Goal: Transaction & Acquisition: Purchase product/service

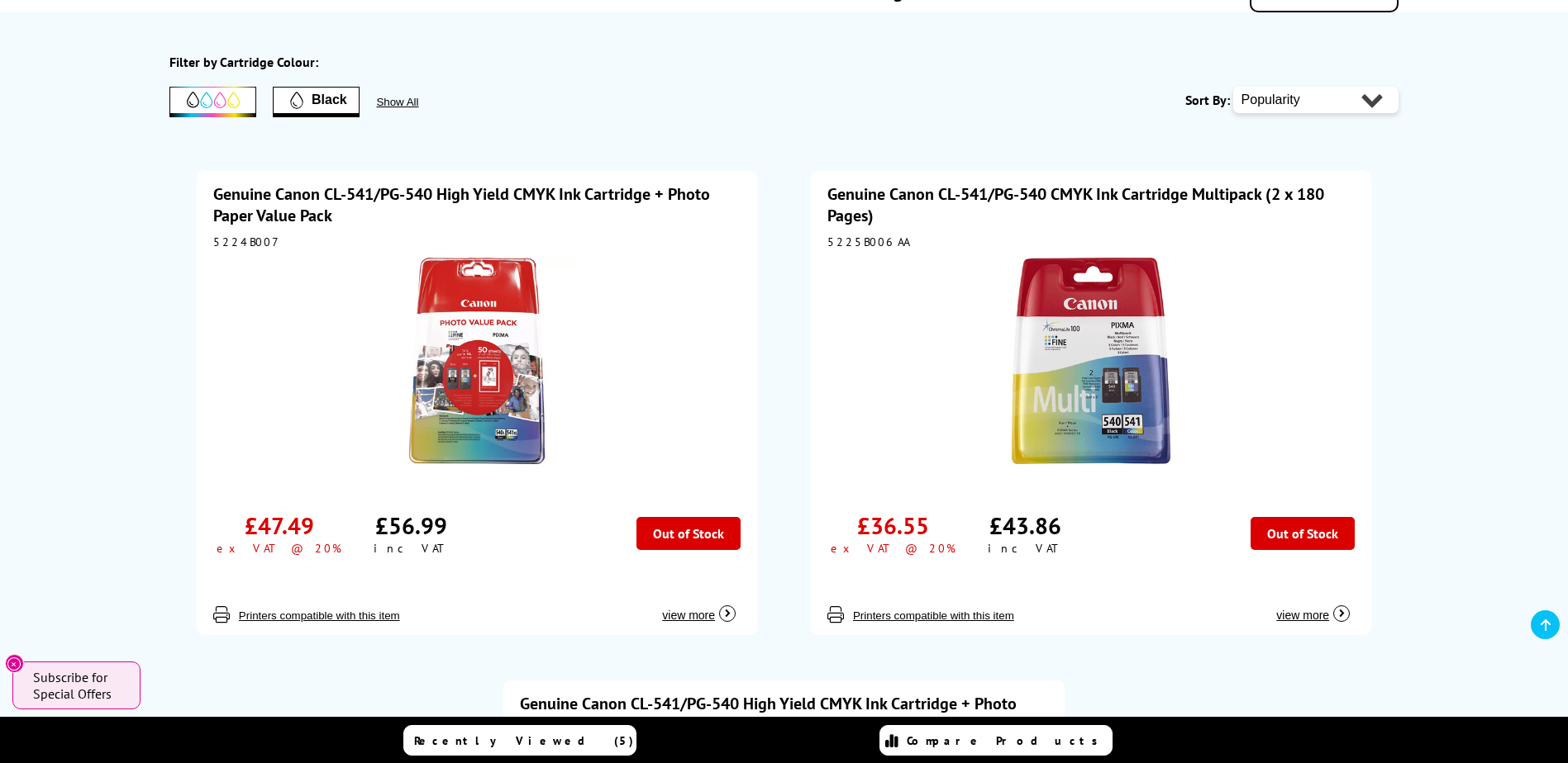
scroll to position [165, 0]
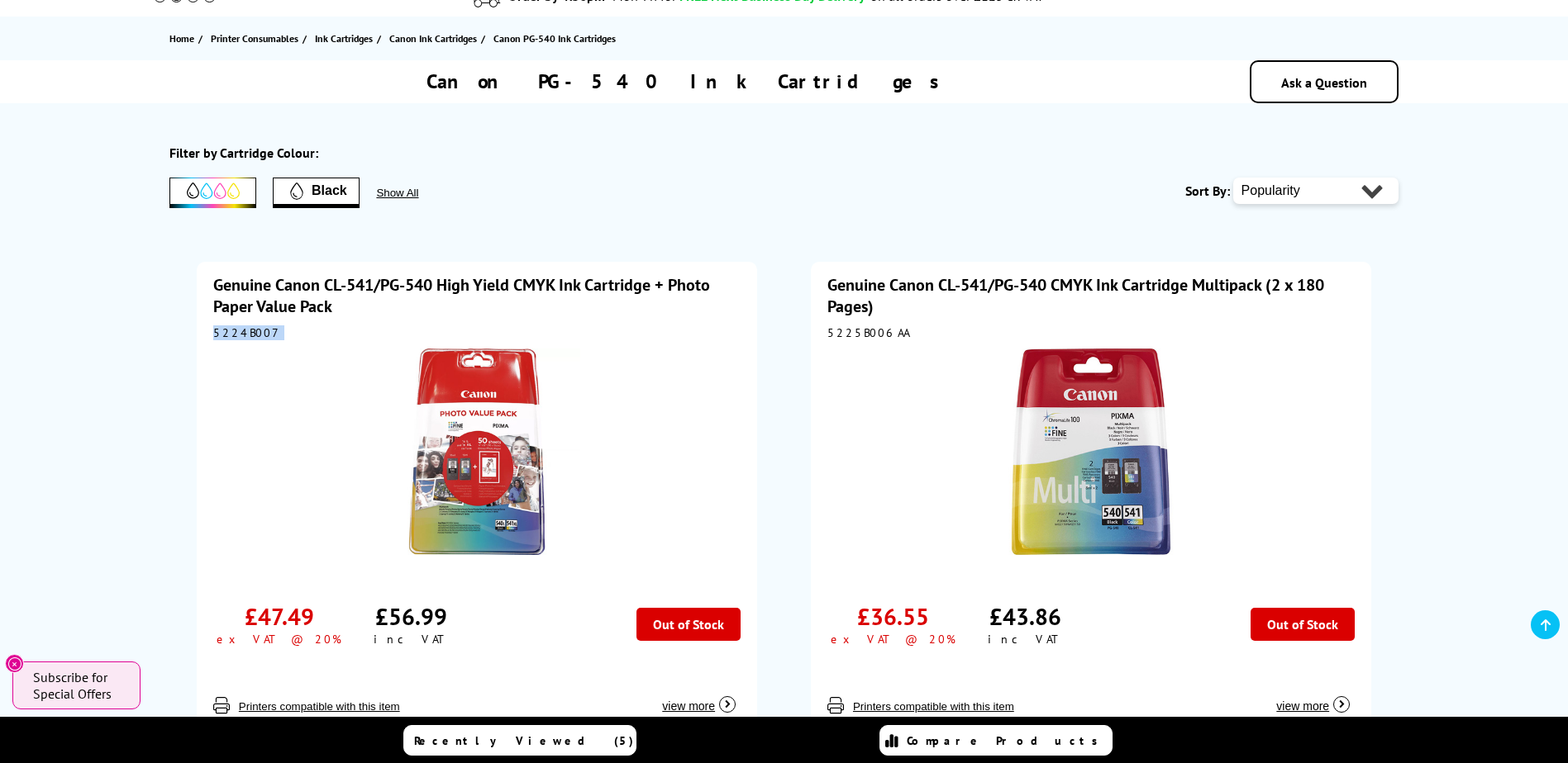
drag, startPoint x: 283, startPoint y: 339, endPoint x: 213, endPoint y: 338, distance: 70.0
click at [213, 338] on div "5224B007" at bounding box center [476, 332] width 527 height 15
copy div "5224B007"
drag, startPoint x: 900, startPoint y: 334, endPoint x: 834, endPoint y: 334, distance: 66.0
click at [834, 334] on div "5225B006AA" at bounding box center [1091, 332] width 527 height 15
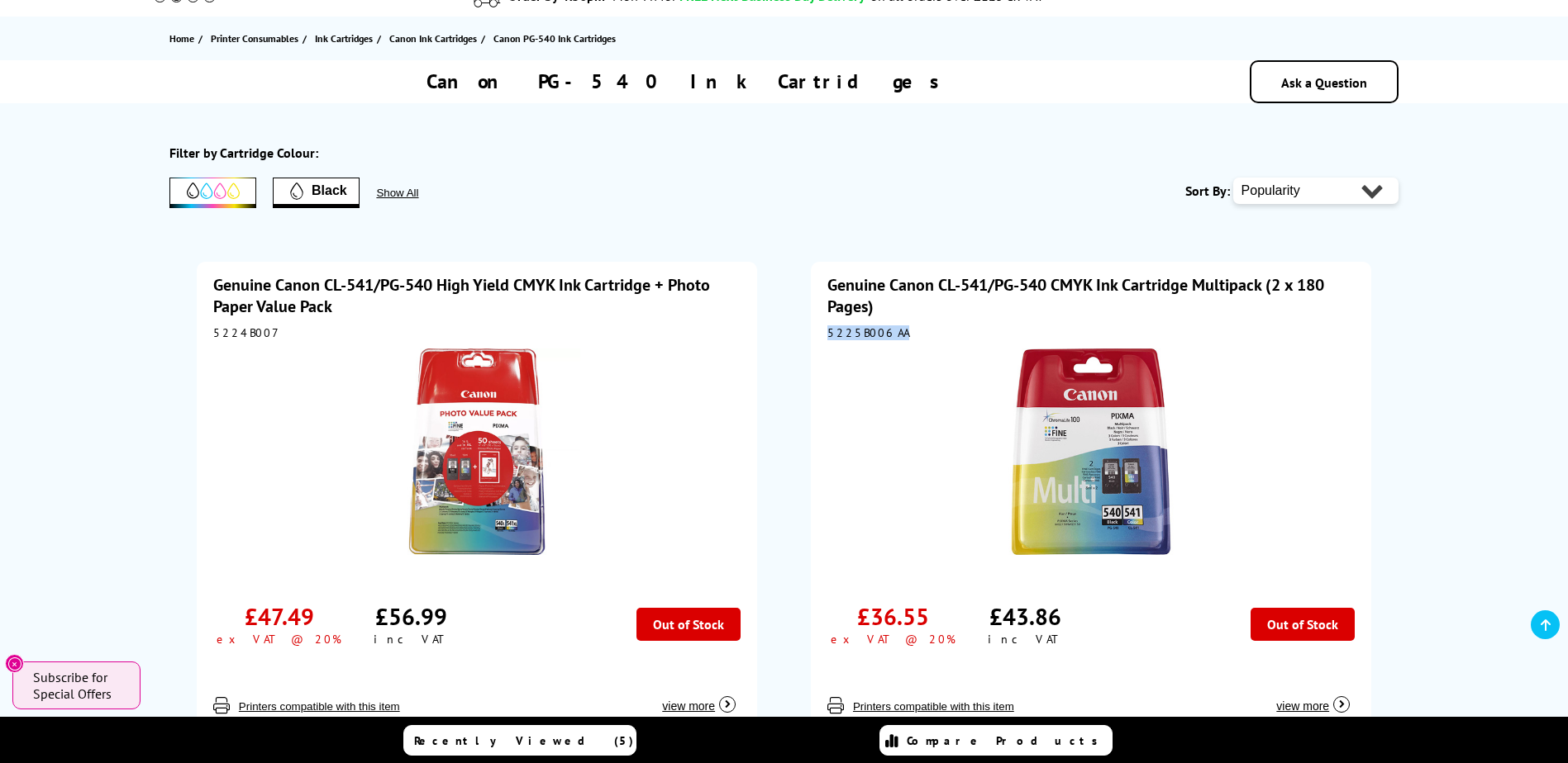
drag, startPoint x: 834, startPoint y: 334, endPoint x: 890, endPoint y: 332, distance: 56.0
click at [890, 332] on div "Genuine Canon CL-541/PG-540 CMYK Ink Cartridge Multipack (2 x 180 Pages) 5225B0…" at bounding box center [1091, 494] width 561 height 464
copy div "5225B006AA"
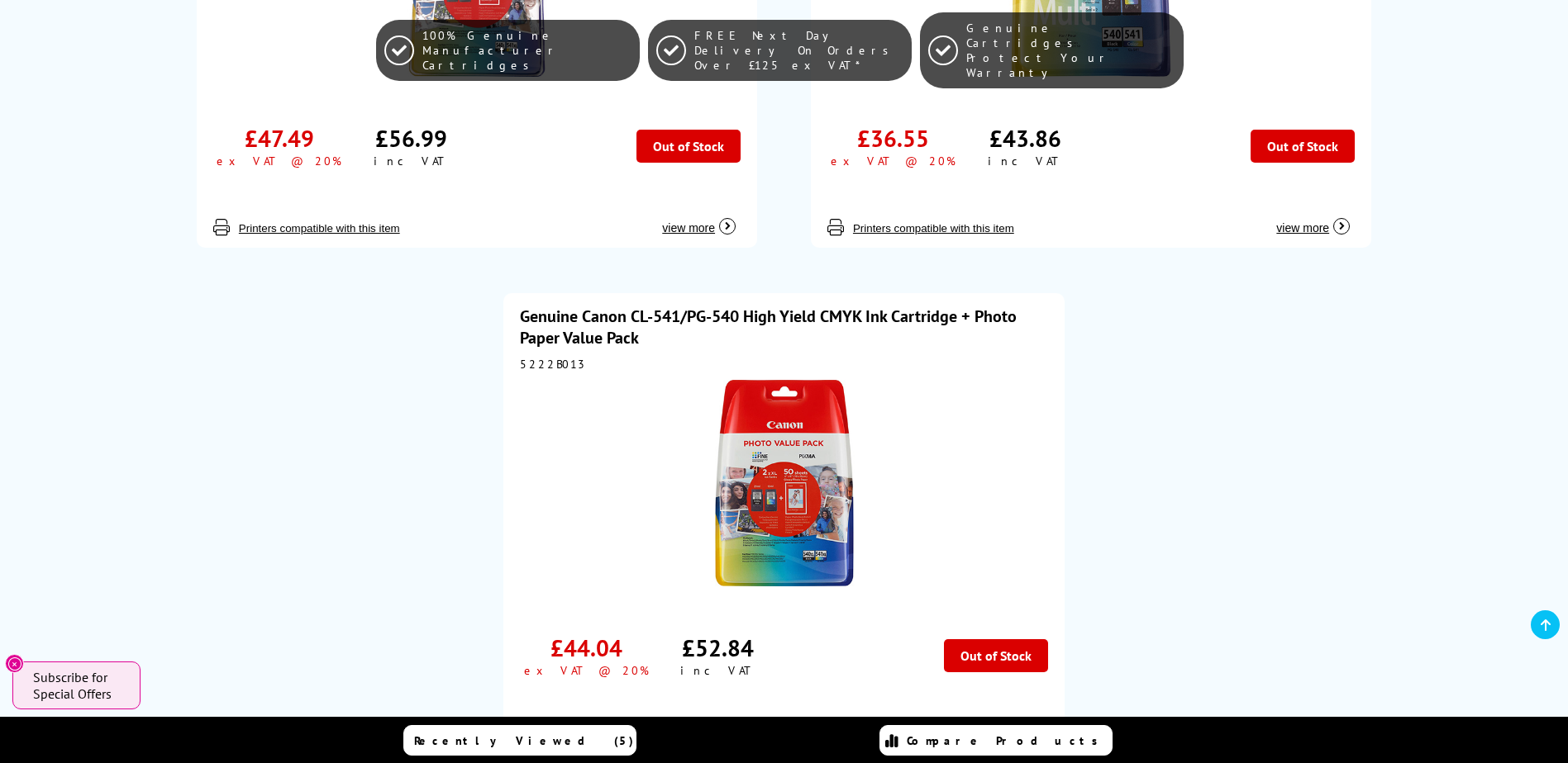
scroll to position [661, 0]
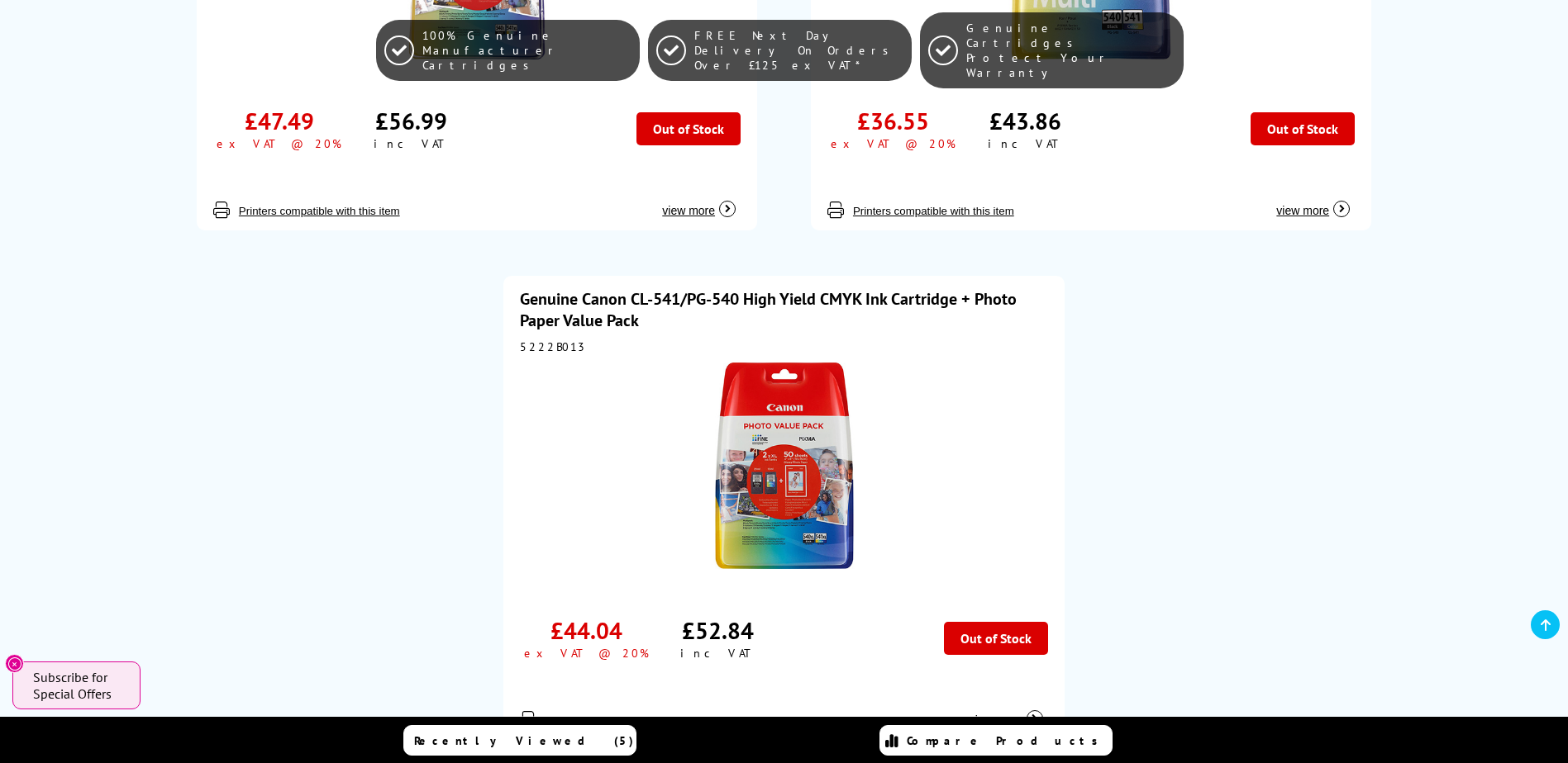
drag, startPoint x: 586, startPoint y: 356, endPoint x: 514, endPoint y: 360, distance: 72.1
click at [512, 360] on div "Genuine Canon CL-541/PG-540 High Yield CMYK Ink Cartridge + Photo Paper Value P…" at bounding box center [784, 508] width 561 height 464
drag, startPoint x: 575, startPoint y: 353, endPoint x: 528, endPoint y: 356, distance: 47.1
click at [528, 356] on div "Genuine Canon CL-541/PG-540 High Yield CMYK Ink Cartridge + Photo Paper Value P…" at bounding box center [784, 508] width 561 height 464
drag, startPoint x: 559, startPoint y: 346, endPoint x: 521, endPoint y: 347, distance: 38.0
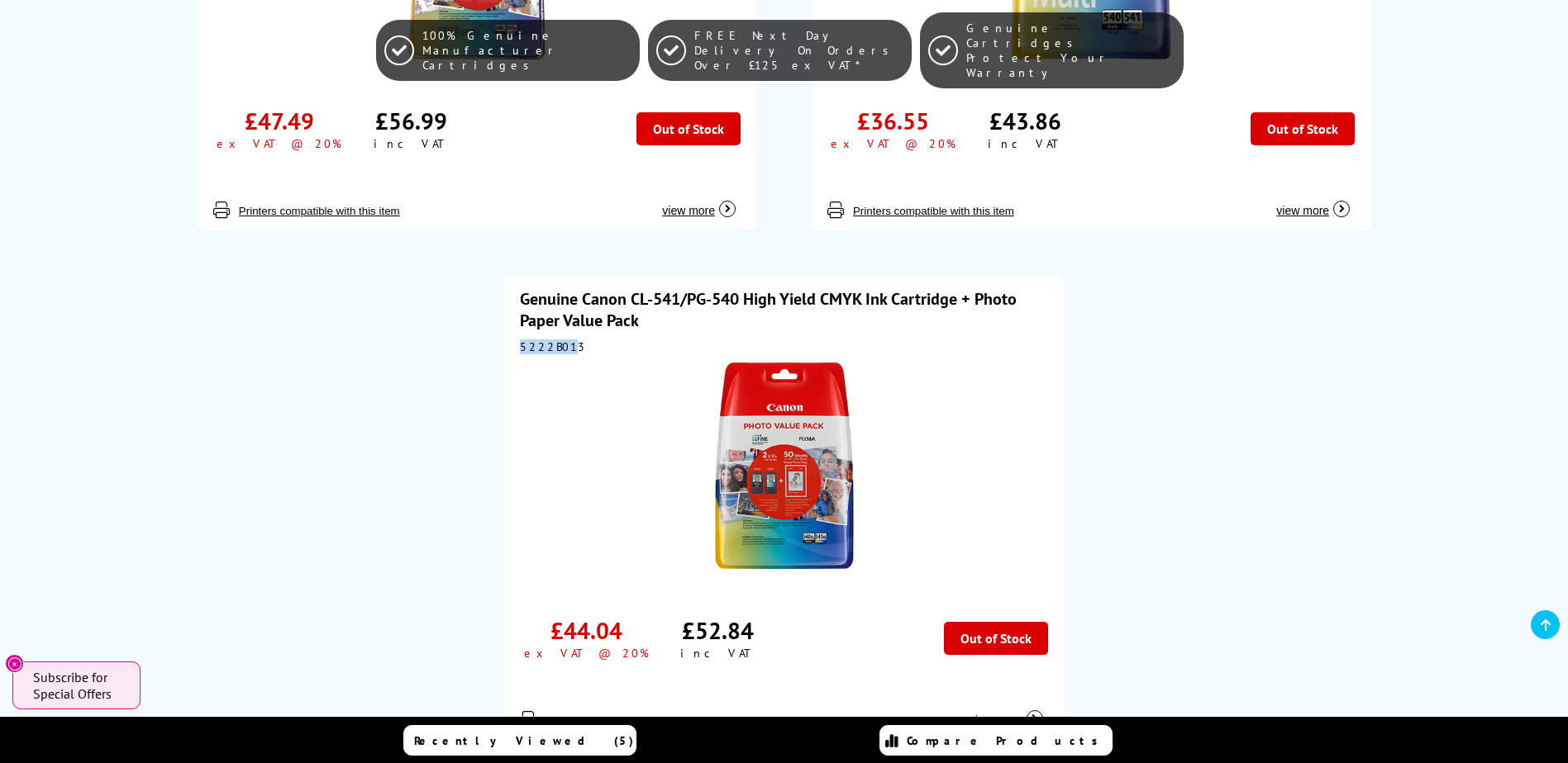
click at [521, 347] on div "5222B013" at bounding box center [783, 346] width 527 height 15
drag, startPoint x: 521, startPoint y: 347, endPoint x: 560, endPoint y: 346, distance: 39.0
click at [560, 346] on div "5222B013" at bounding box center [783, 346] width 527 height 15
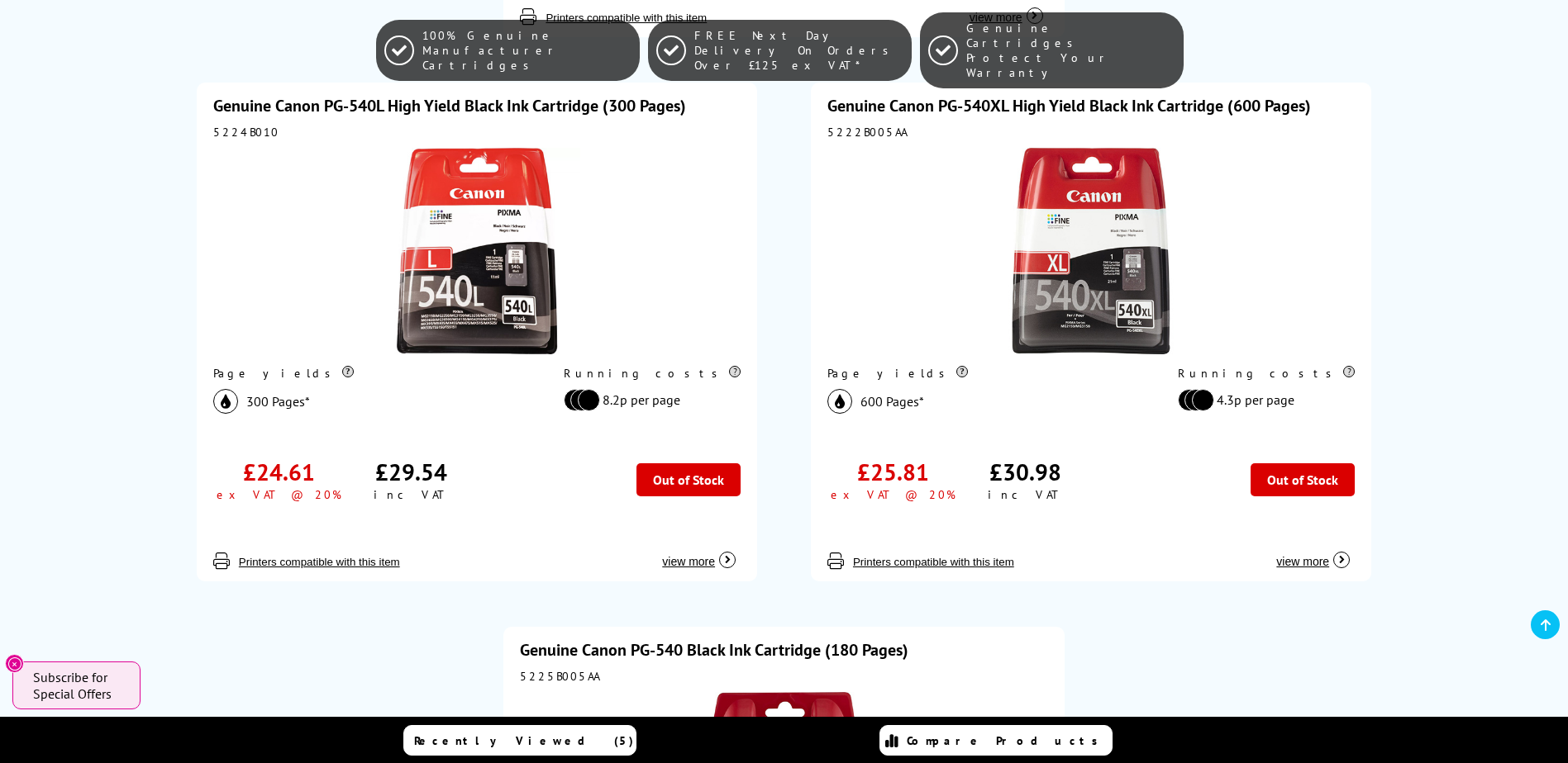
scroll to position [1404, 0]
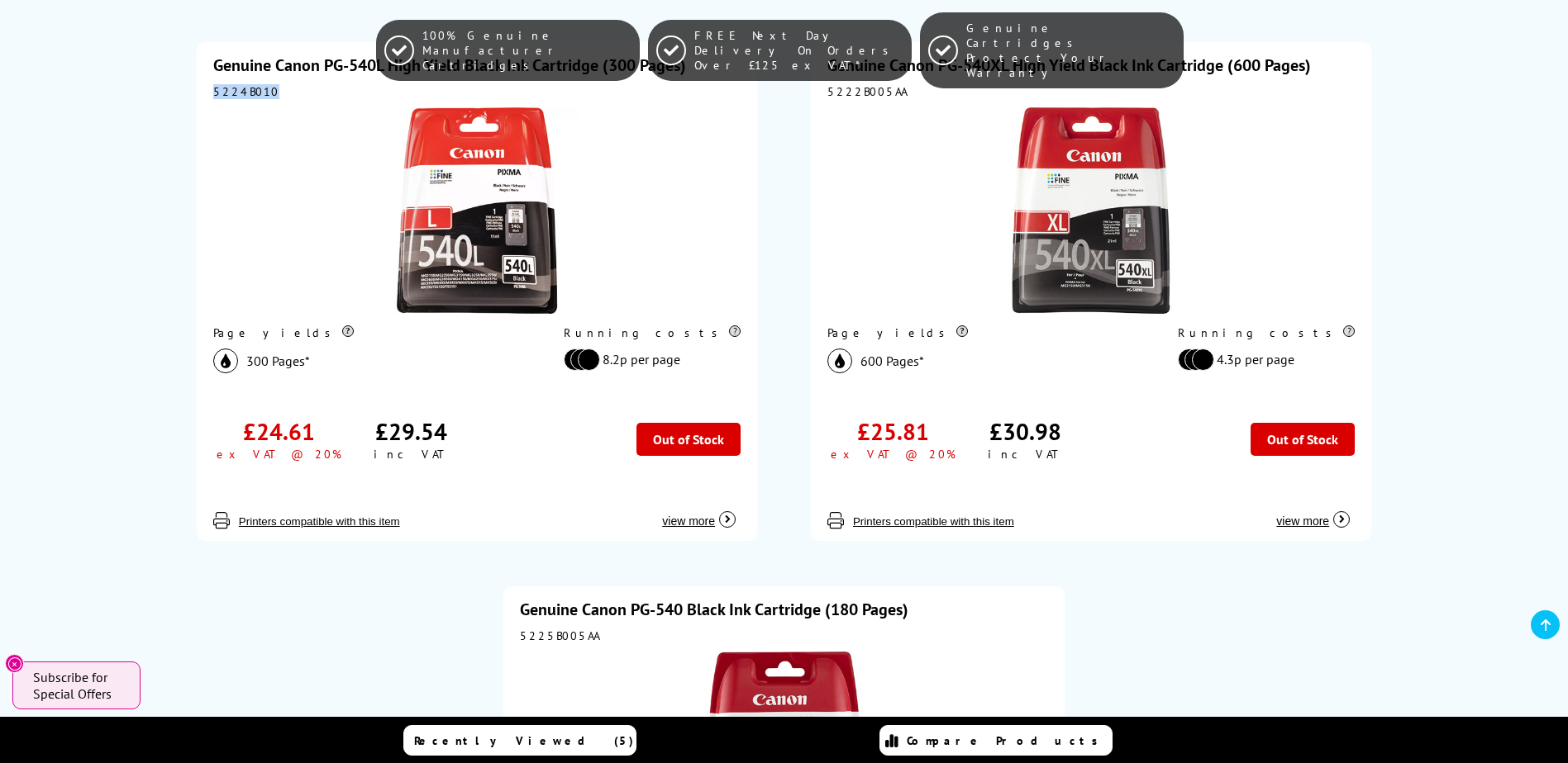
drag, startPoint x: 268, startPoint y: 91, endPoint x: 210, endPoint y: 89, distance: 58.0
click at [210, 89] on div "Genuine Canon PG-540L High Yield Black Ink Cartridge (300 Pages) 5224B010 Page …" at bounding box center [476, 291] width 561 height 499
copy div "5224B010"
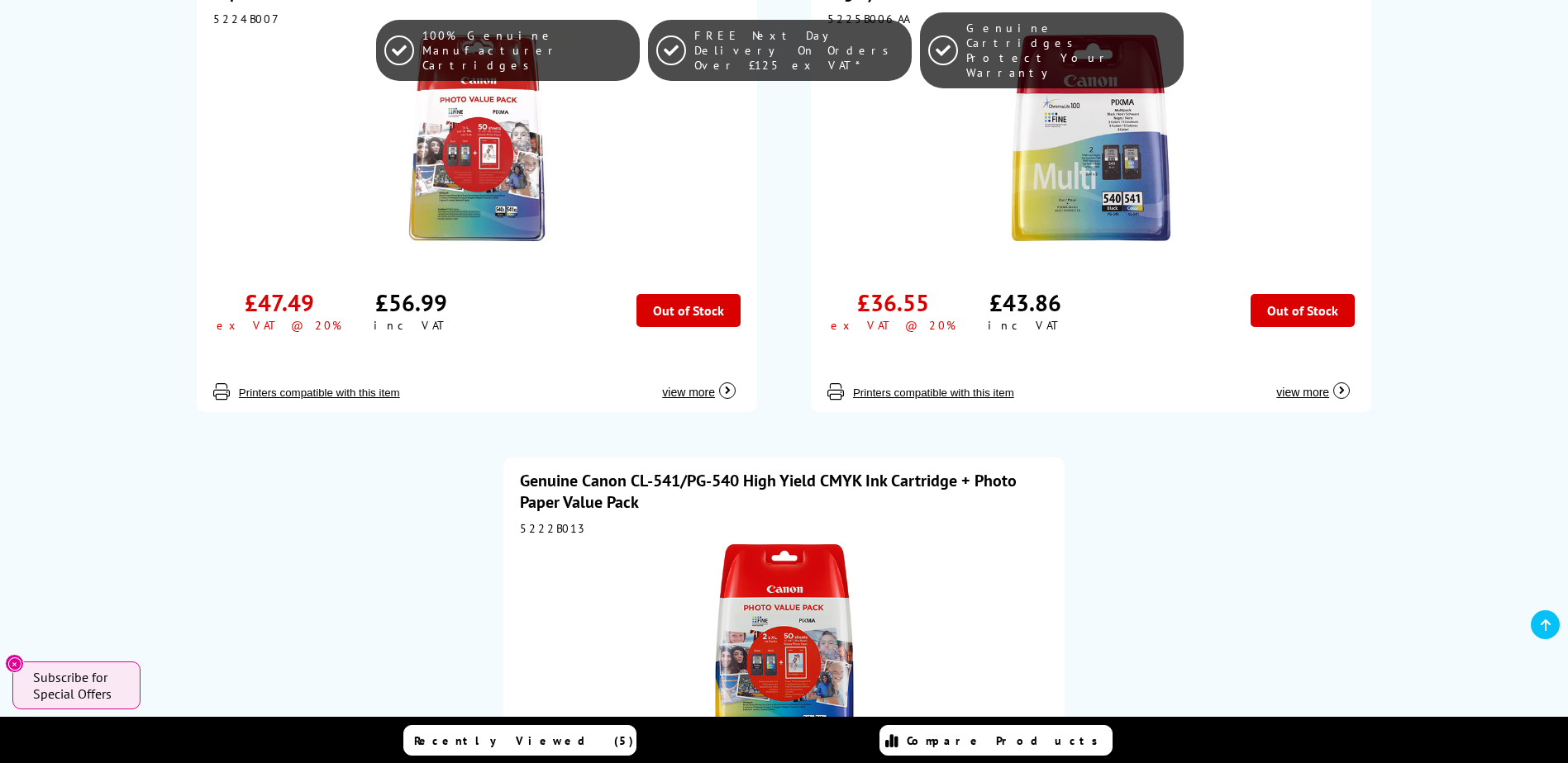
scroll to position [448, 0]
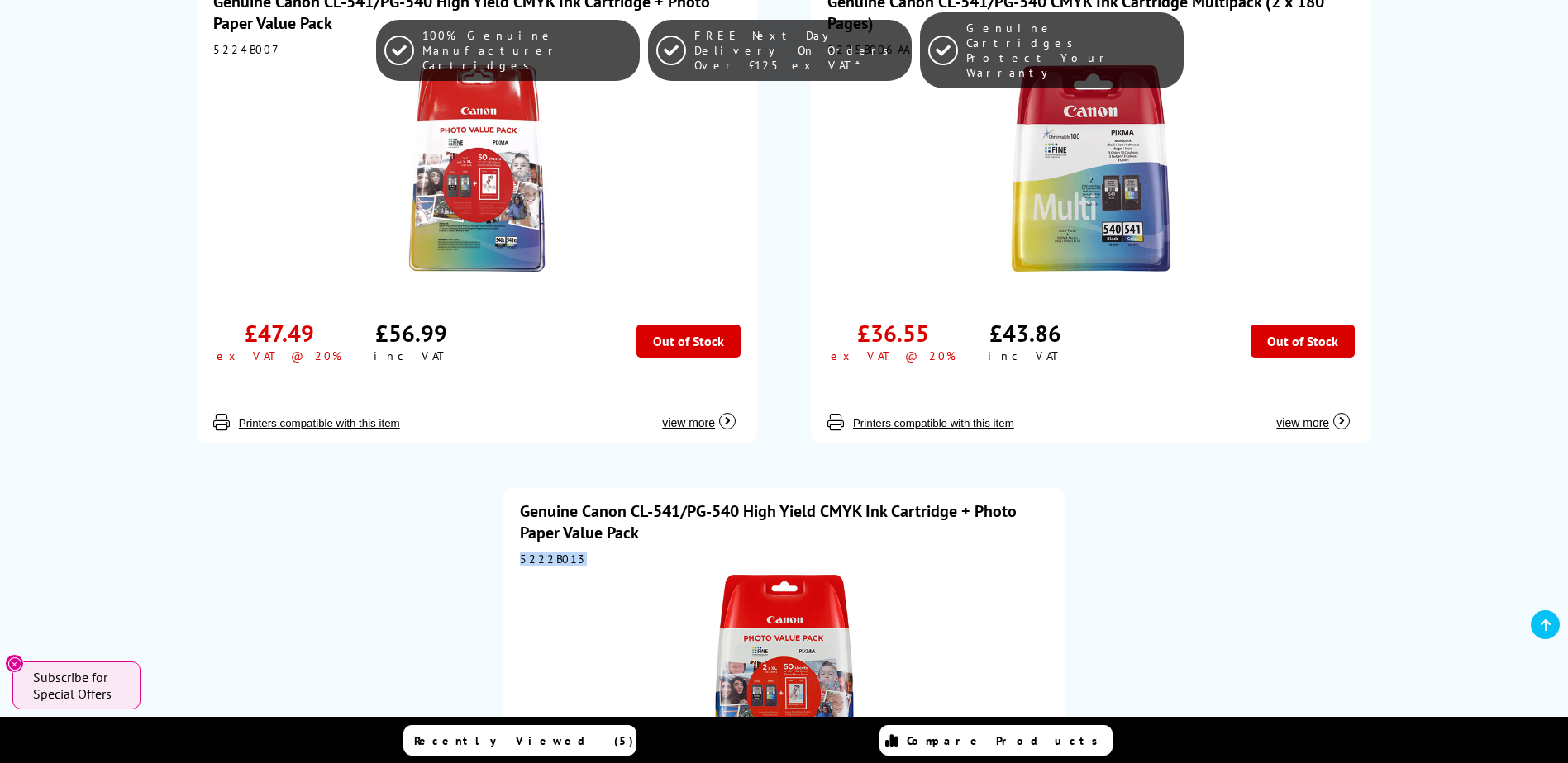
drag, startPoint x: 576, startPoint y: 564, endPoint x: 512, endPoint y: 562, distance: 64.0
click at [512, 562] on div "Genuine Canon CL-541/PG-540 High Yield CMYK Ink Cartridge + Photo Paper Value P…" at bounding box center [784, 720] width 561 height 464
copy div "5222B013"
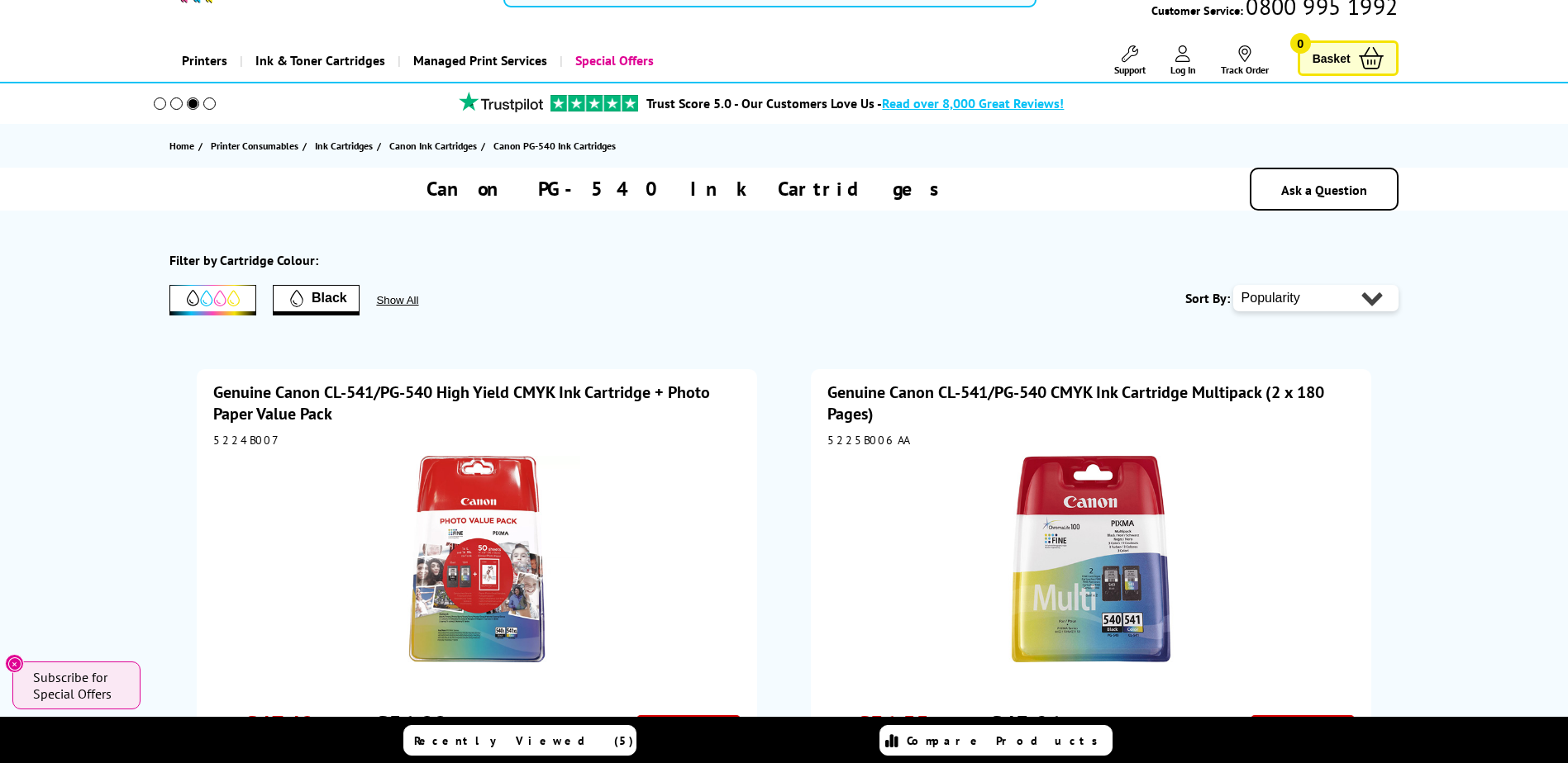
scroll to position [0, 0]
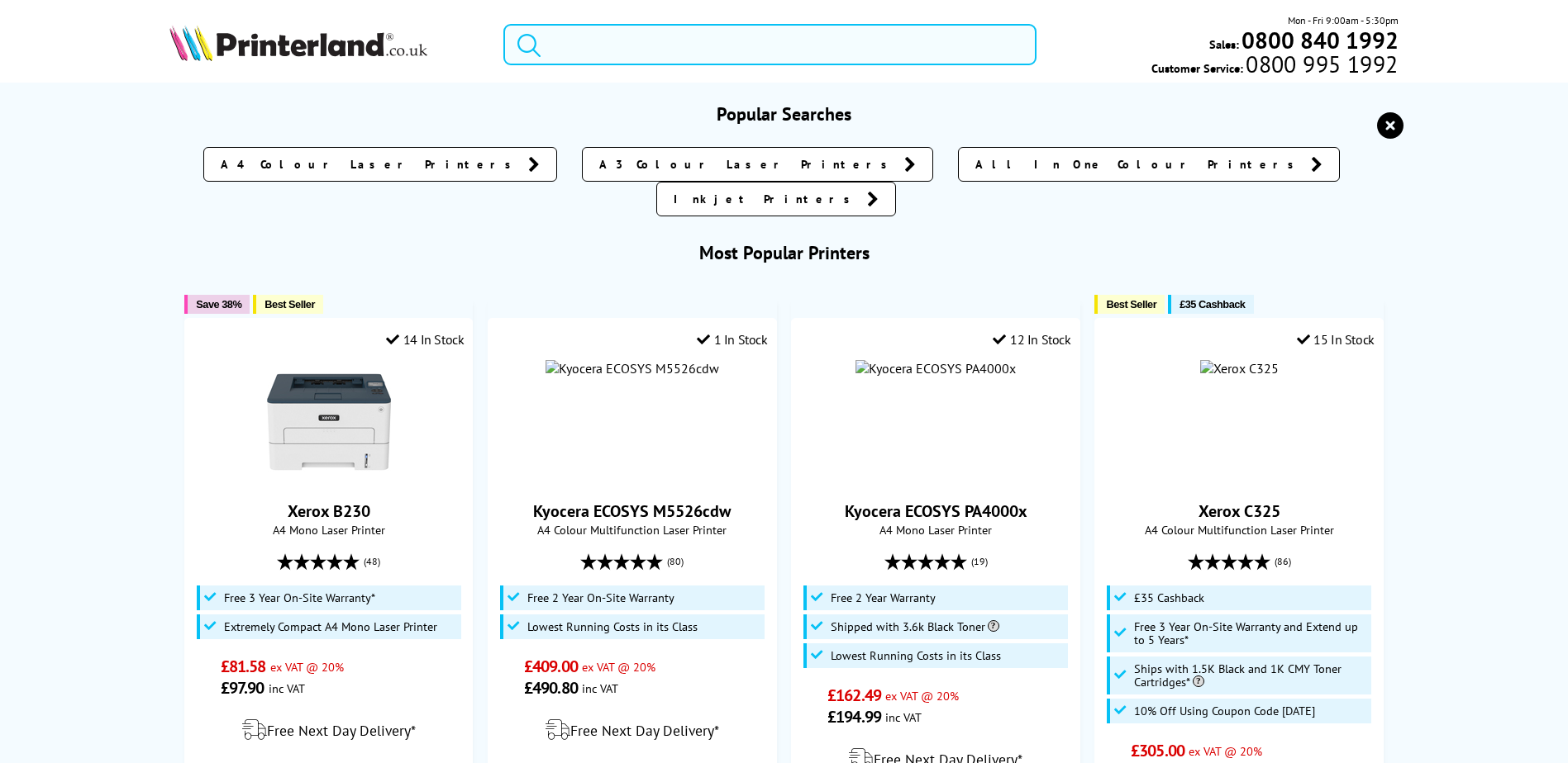
click at [599, 50] on input "search" at bounding box center [770, 44] width 533 height 41
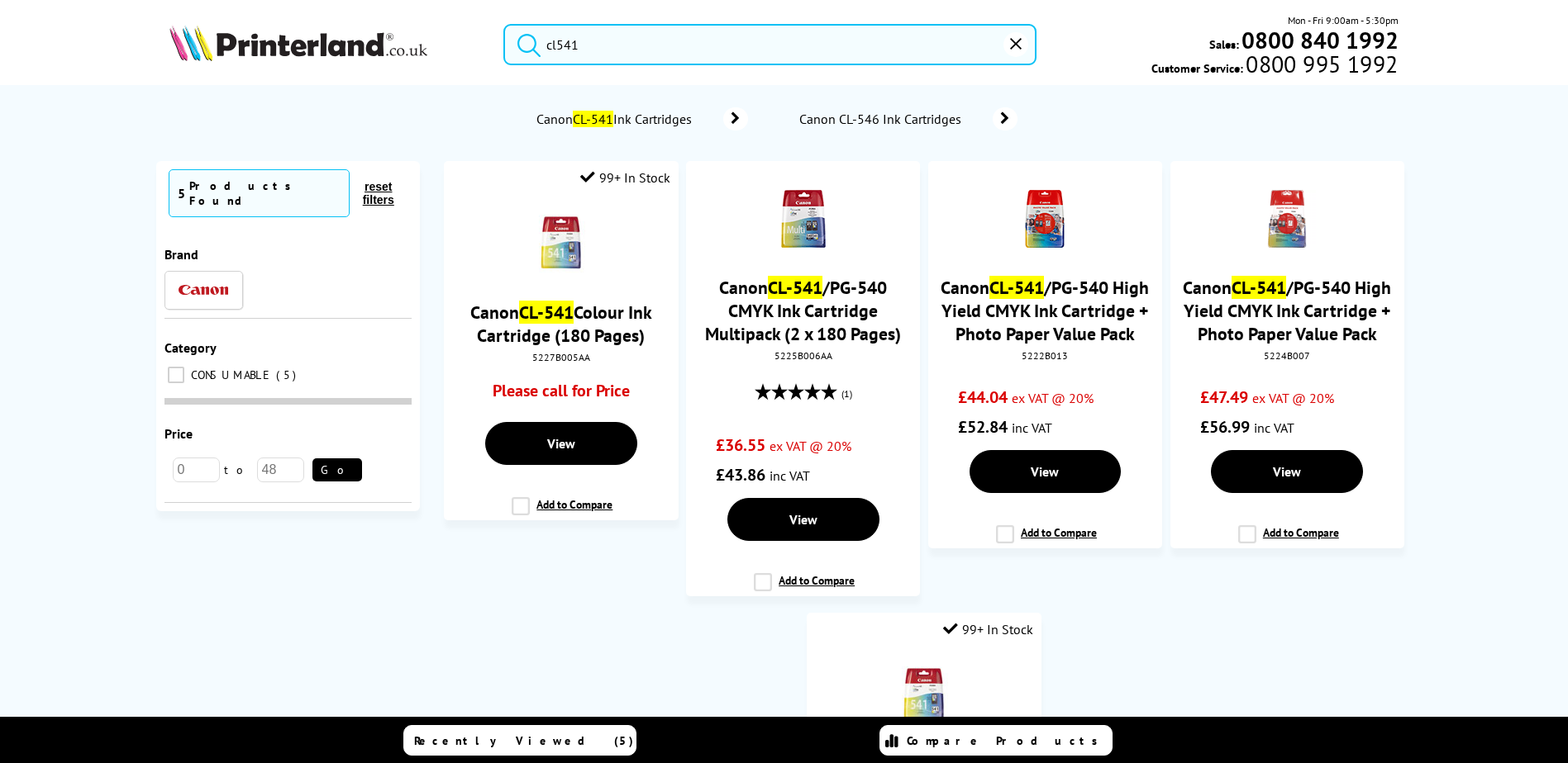
type input "cl541"
click at [505, 24] on button "submit" at bounding box center [525, 41] width 41 height 36
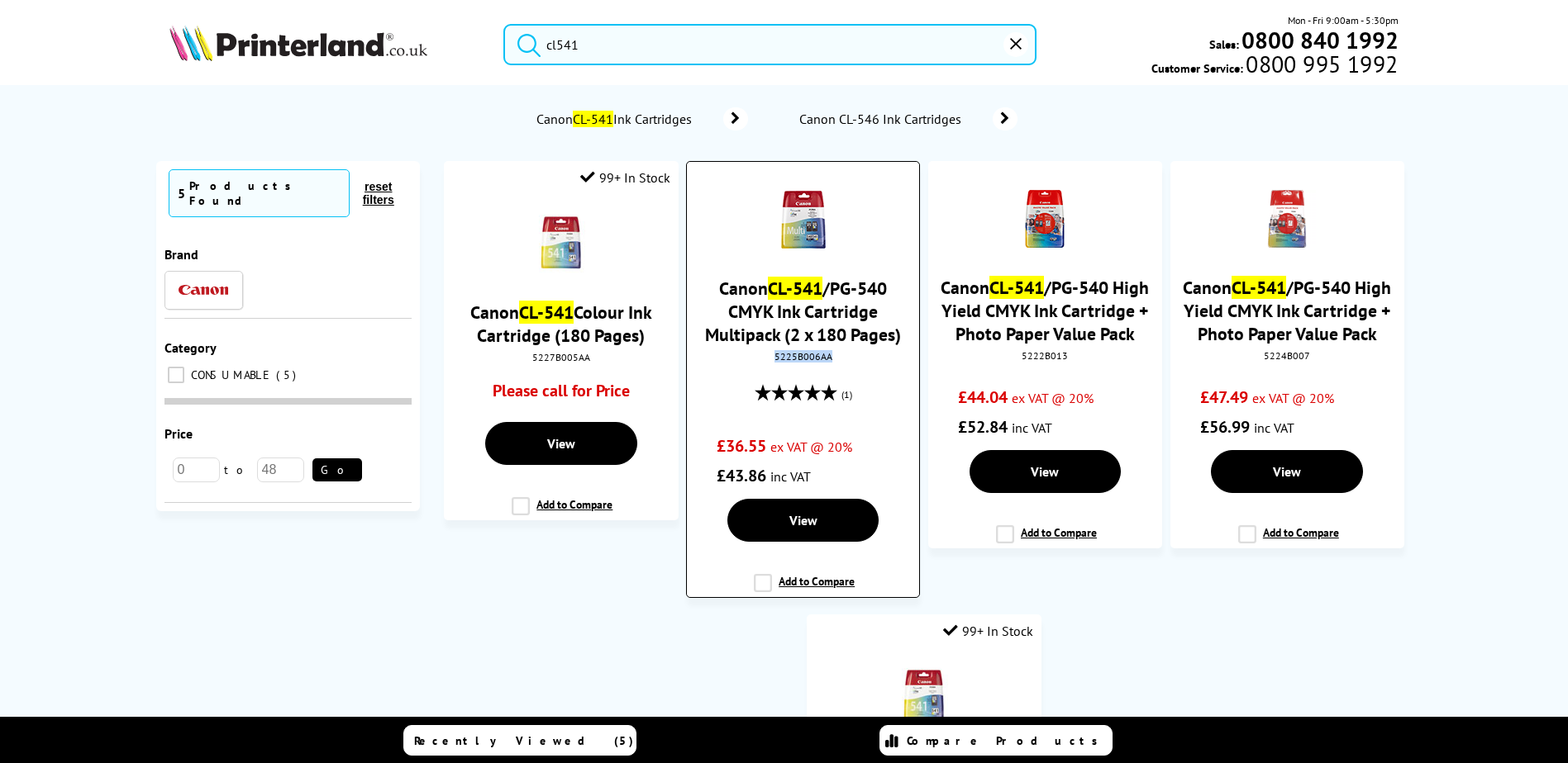
drag, startPoint x: 843, startPoint y: 360, endPoint x: 777, endPoint y: 353, distance: 66.4
click at [777, 353] on div "5225B006AA" at bounding box center [803, 356] width 207 height 12
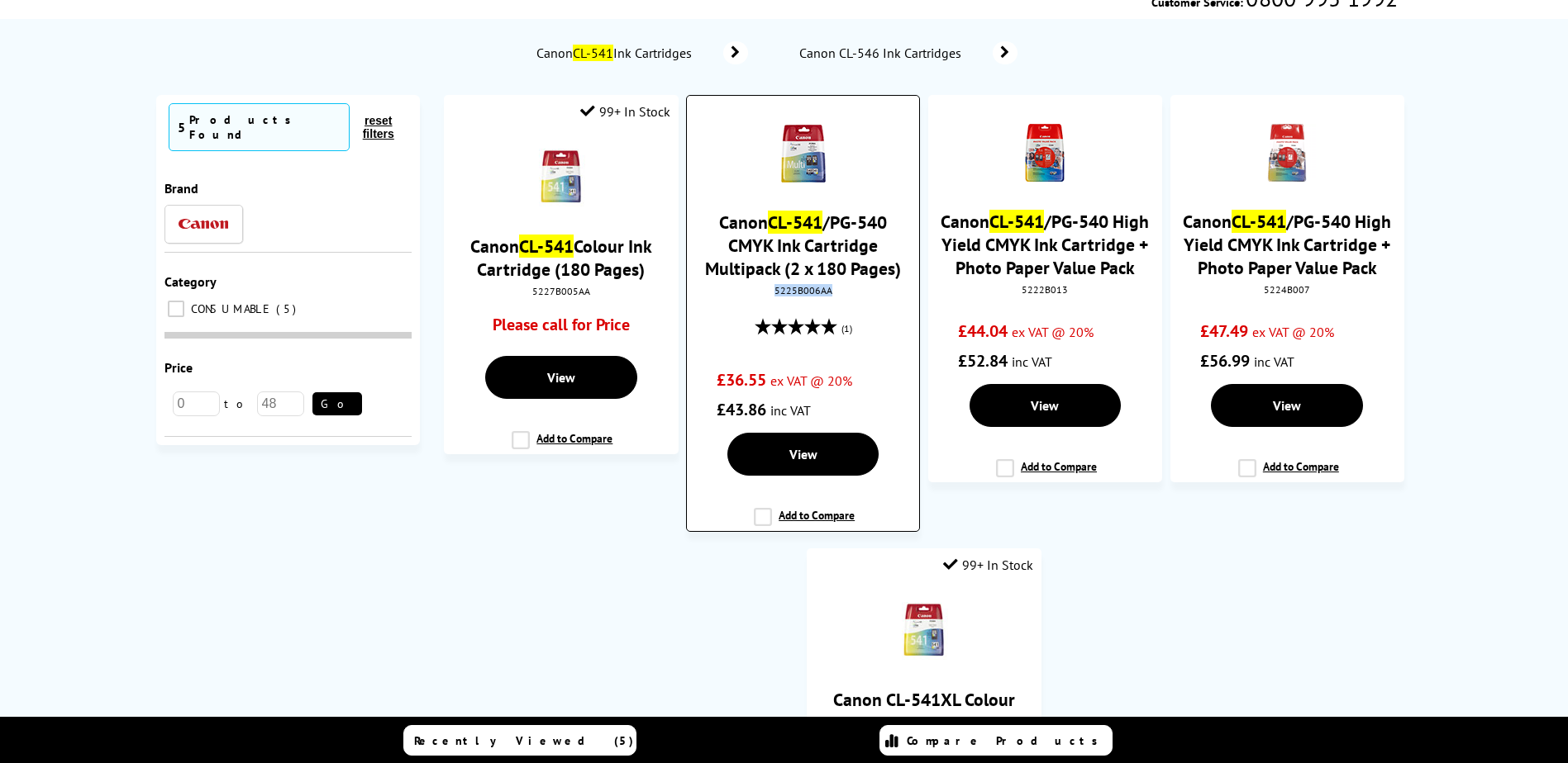
scroll to position [248, 0]
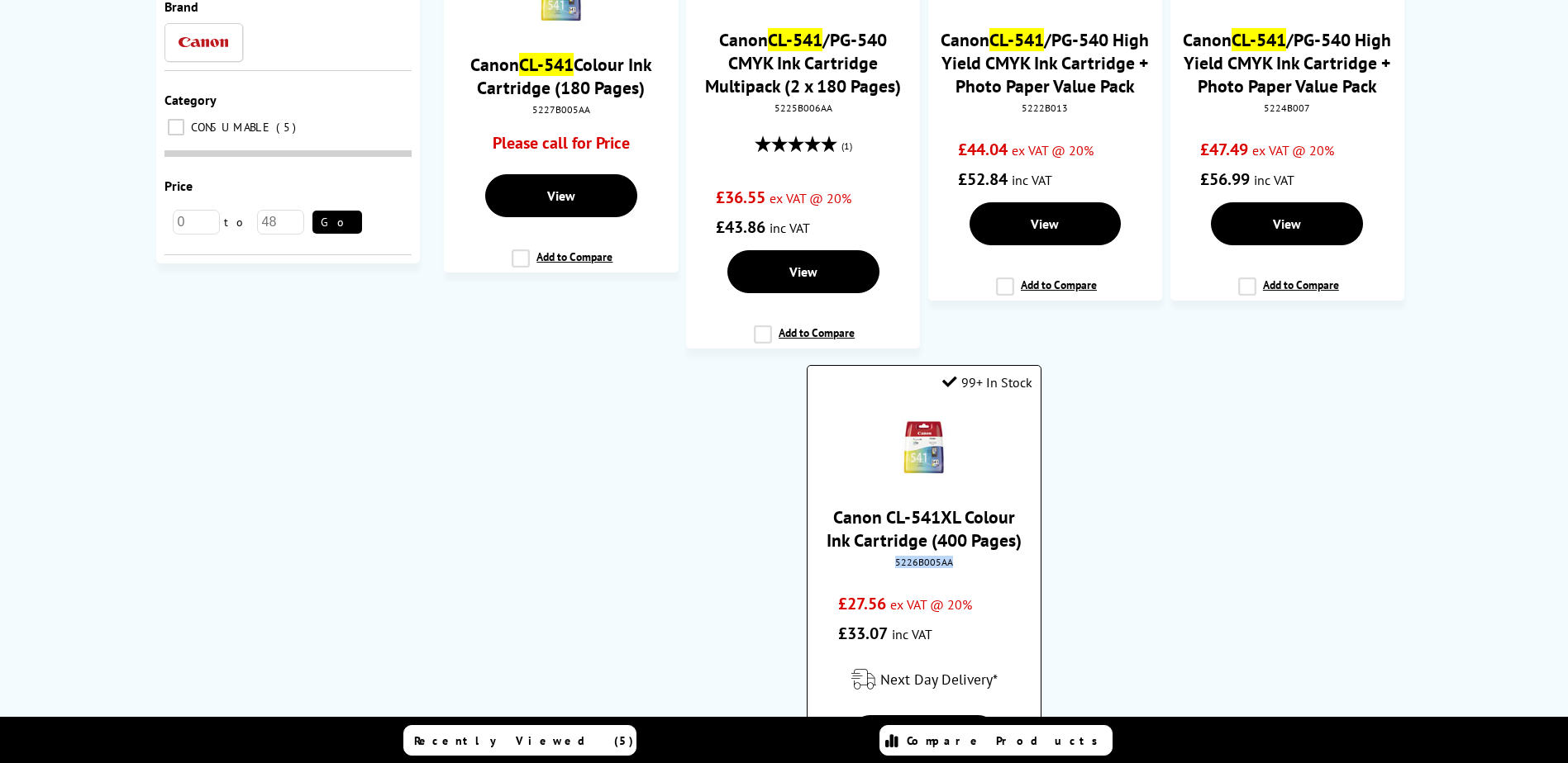
drag, startPoint x: 959, startPoint y: 561, endPoint x: 892, endPoint y: 567, distance: 67.3
click at [892, 567] on div "5226B005AA" at bounding box center [923, 562] width 207 height 12
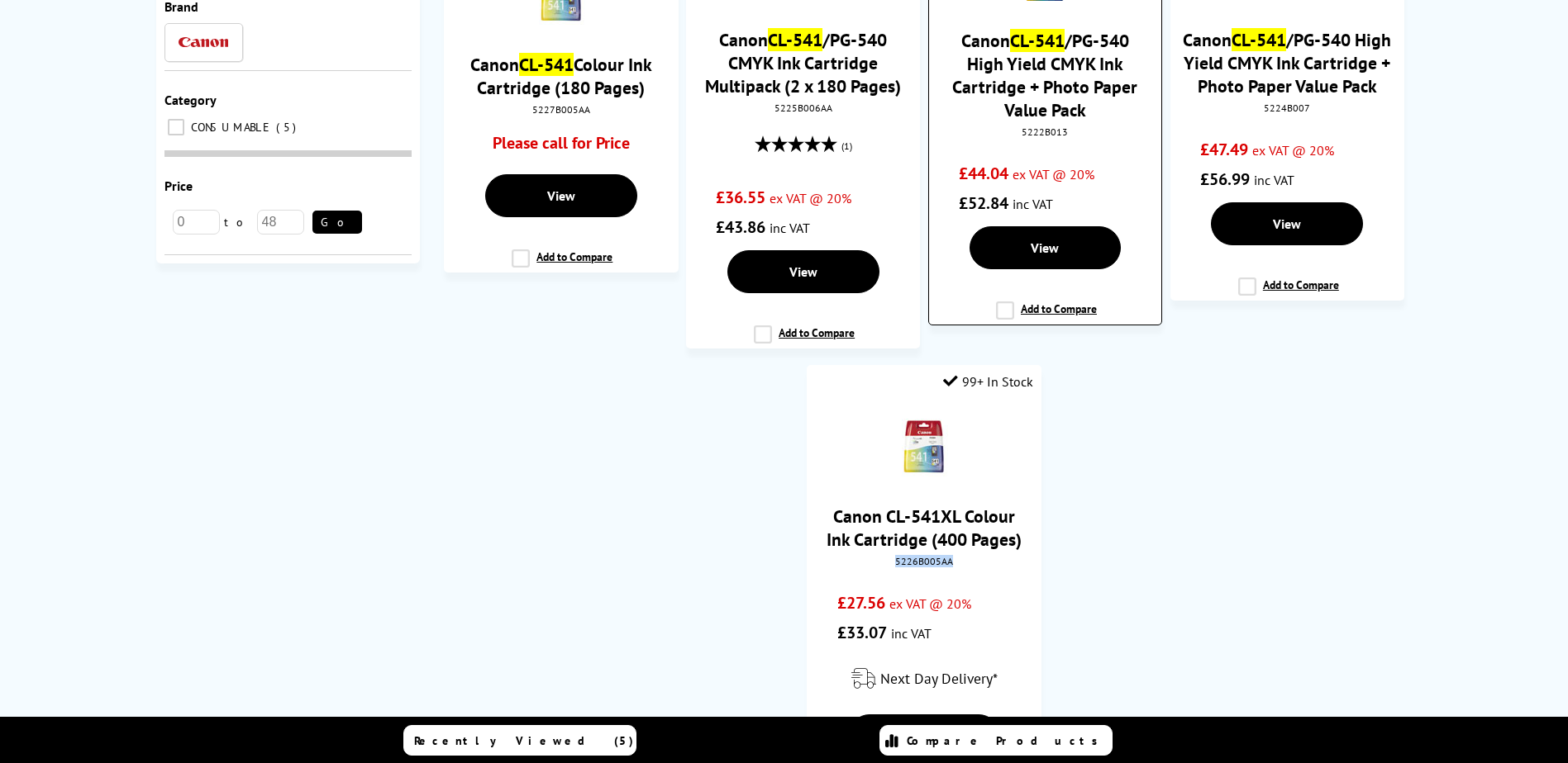
copy div "5226B005AA"
